Goal: Find specific page/section: Find specific page/section

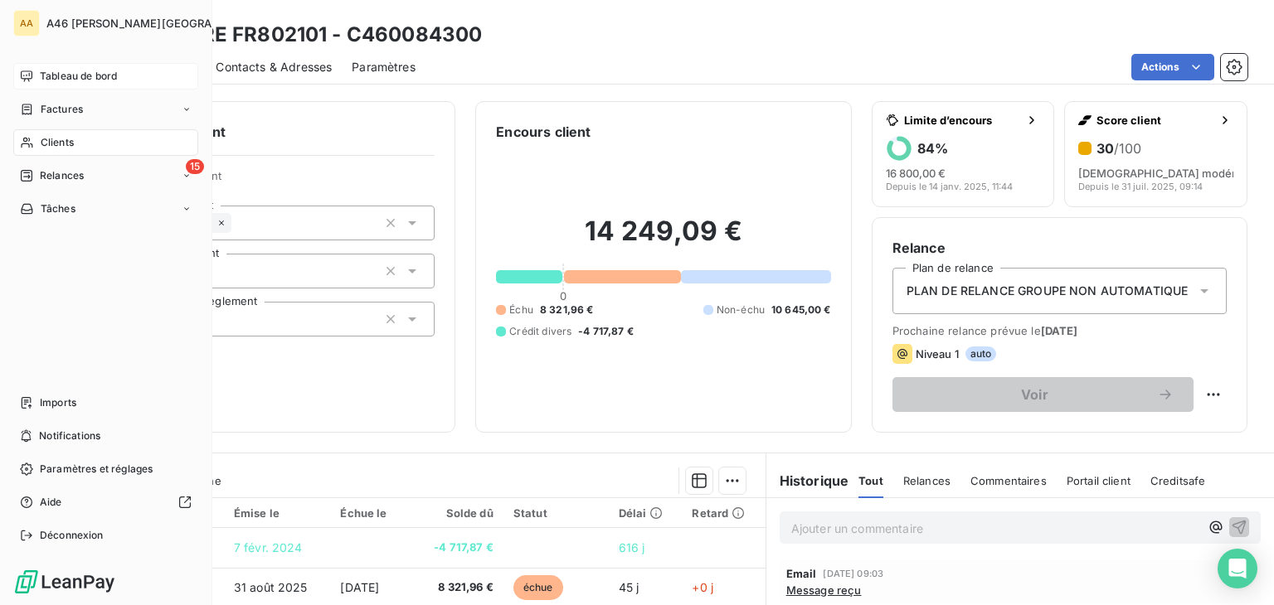
click at [58, 74] on span "Tableau de bord" at bounding box center [78, 76] width 77 height 15
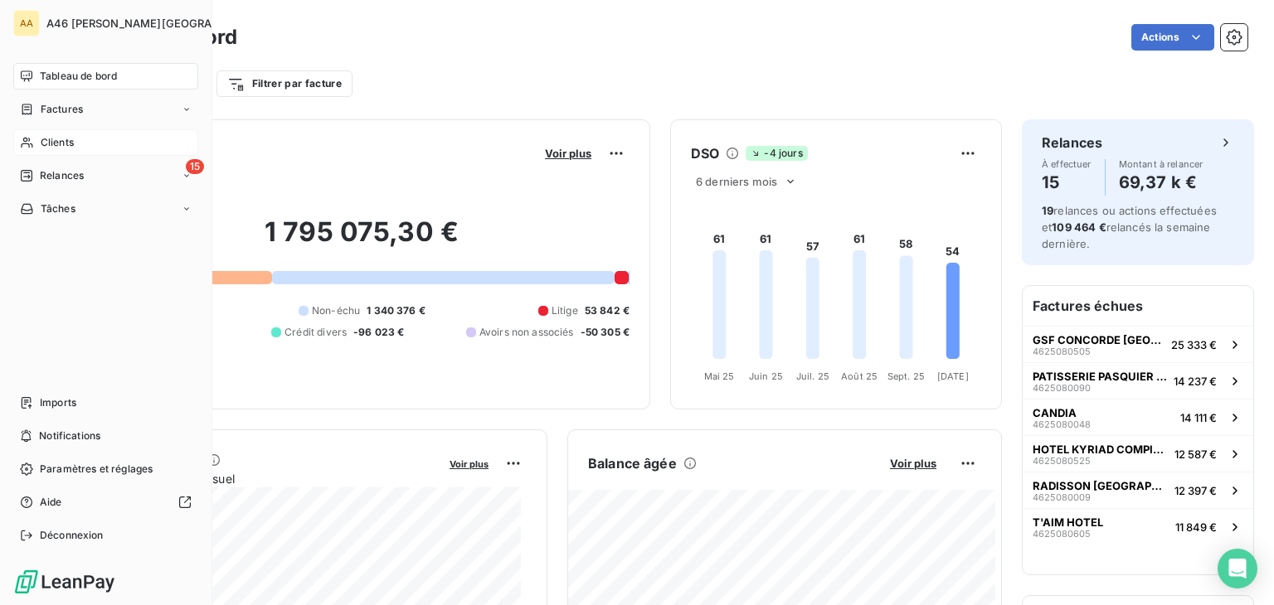
click at [57, 143] on span "Clients" at bounding box center [57, 142] width 33 height 15
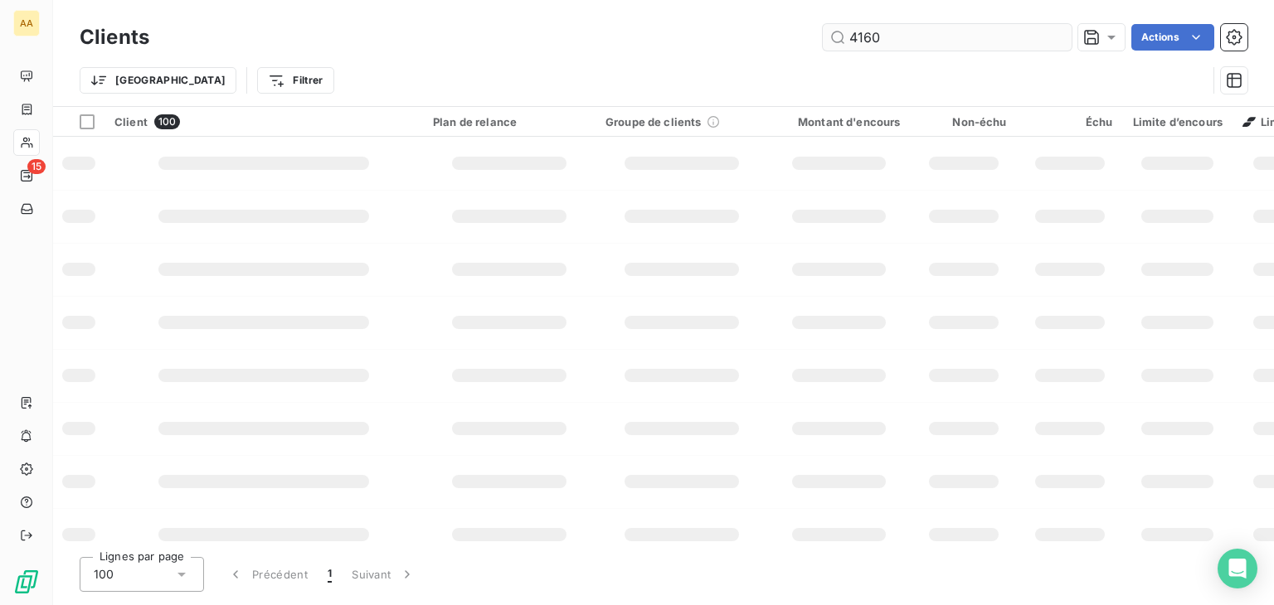
type input "4160"
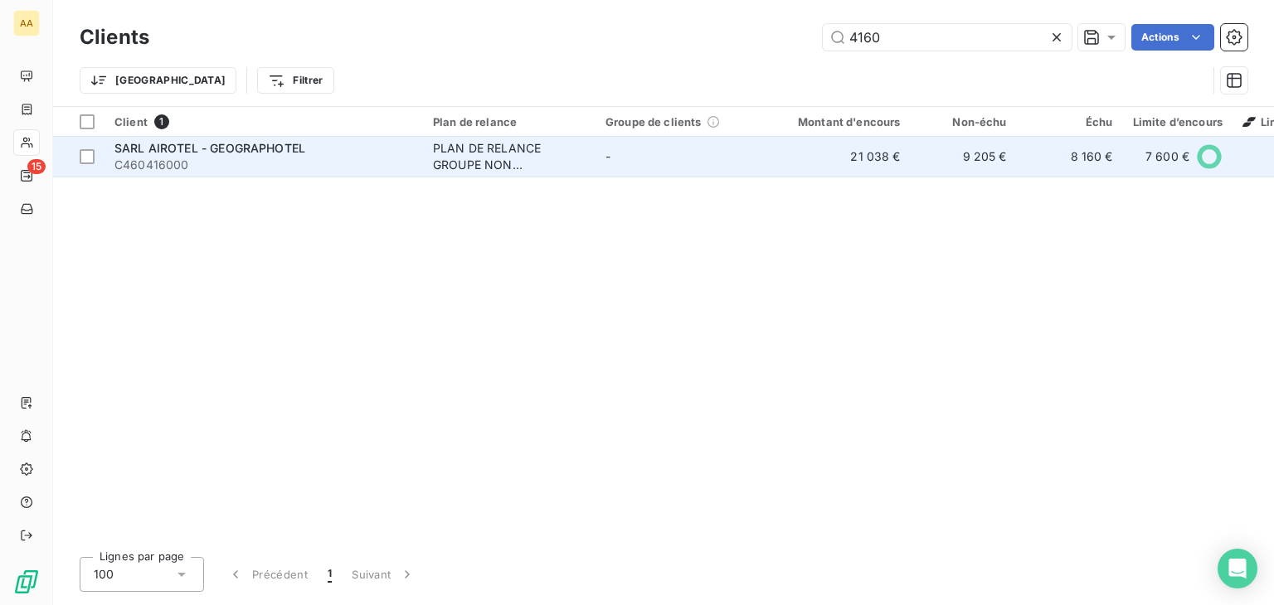
click at [488, 171] on div "PLAN DE RELANCE GROUPE NON AUTOMATIQUE" at bounding box center [509, 156] width 153 height 33
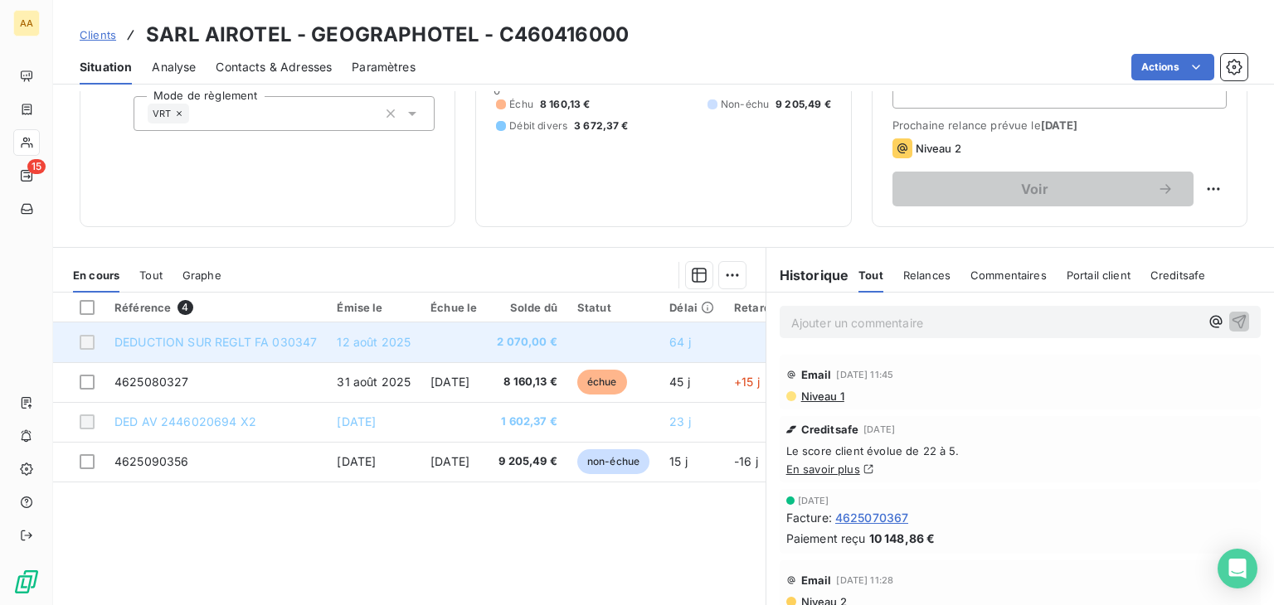
scroll to position [249, 0]
